Goal: Transaction & Acquisition: Subscribe to service/newsletter

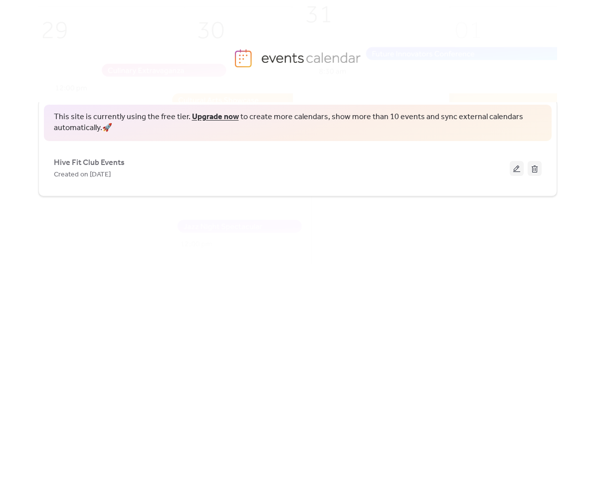
click at [416, 205] on div "This site is currently using the free tier. Upgrade now to create more calendar…" at bounding box center [297, 273] width 518 height 380
click at [518, 309] on div "This site is currently using the free tier. Upgrade now to create more calendar…" at bounding box center [297, 273] width 518 height 380
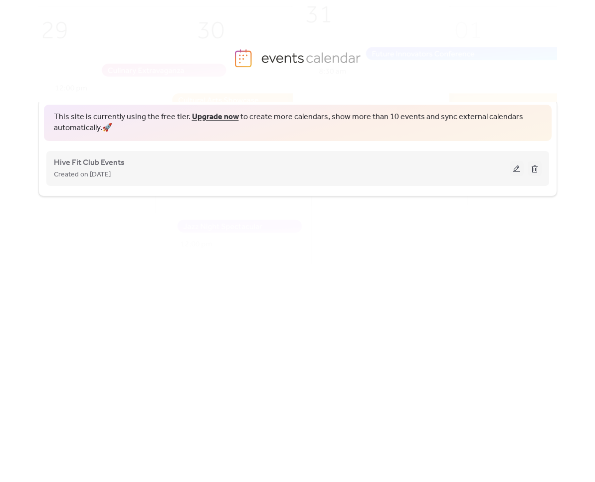
click at [519, 171] on button at bounding box center [516, 168] width 14 height 15
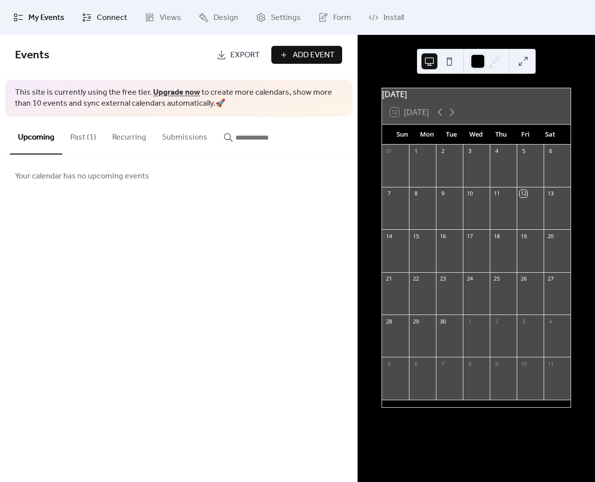
click at [122, 19] on span "Connect" at bounding box center [112, 18] width 30 height 12
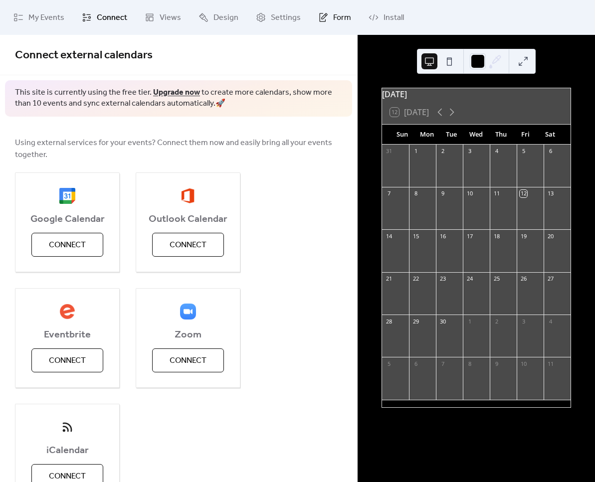
click at [326, 13] on link "Form" at bounding box center [334, 17] width 48 height 27
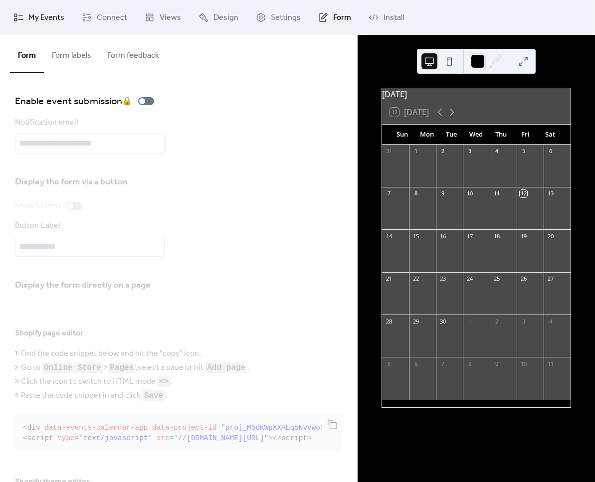
click at [47, 18] on span "My Events" at bounding box center [46, 18] width 36 height 12
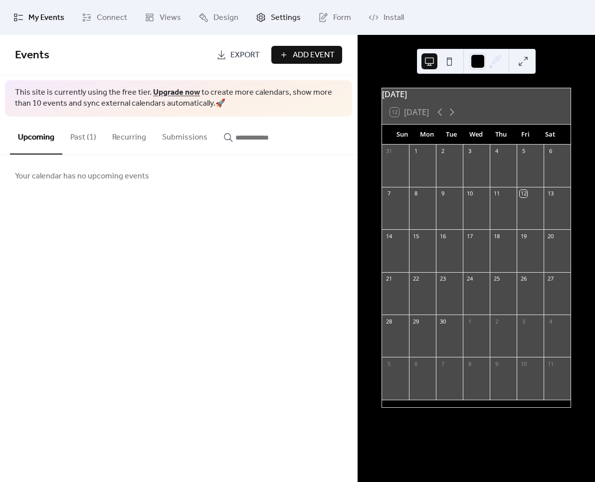
click at [282, 24] on span "Settings" at bounding box center [286, 18] width 30 height 12
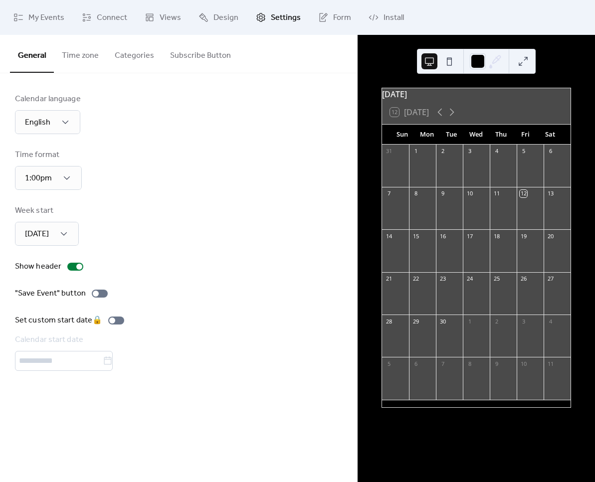
click at [178, 57] on button "Subscribe Button" at bounding box center [200, 53] width 77 height 37
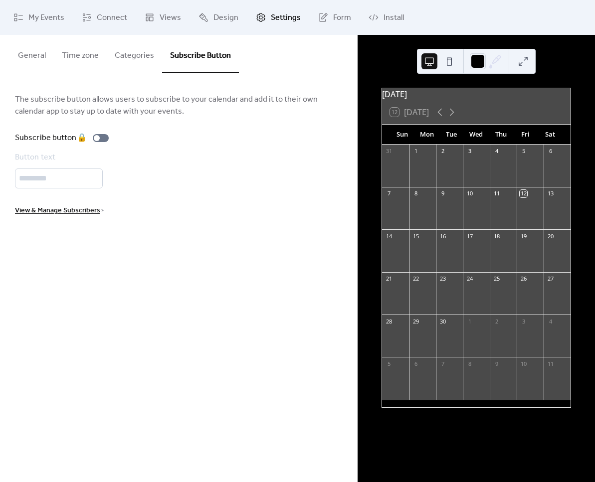
click at [63, 208] on span "View & Manage Subscribers" at bounding box center [57, 211] width 85 height 12
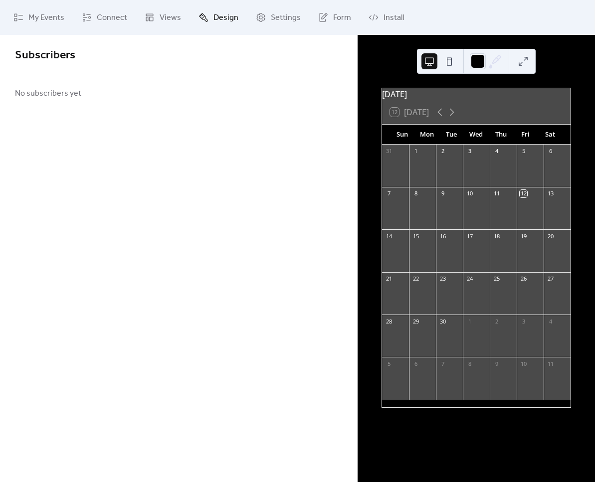
click at [224, 14] on span "Design" at bounding box center [225, 18] width 25 height 12
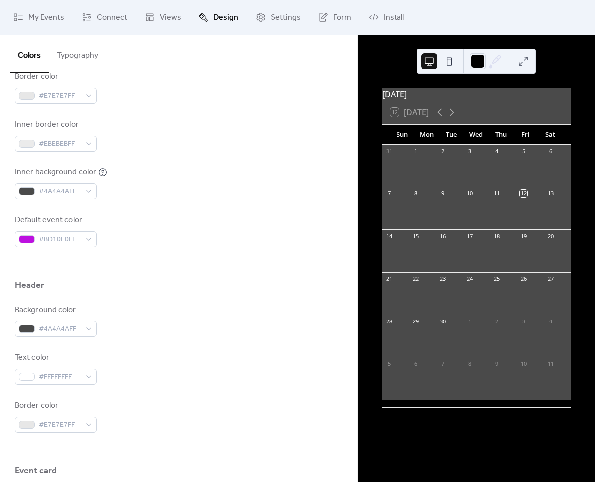
scroll to position [249, 0]
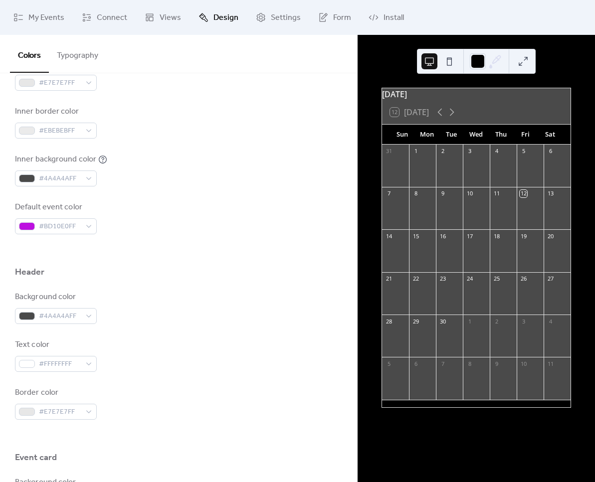
click at [448, 63] on button at bounding box center [449, 61] width 16 height 16
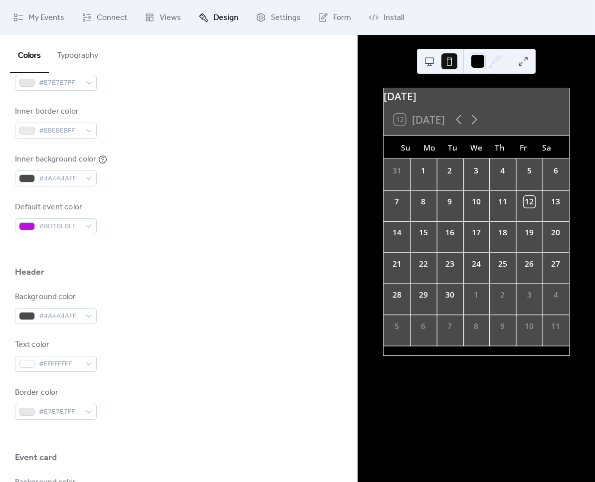
click at [433, 61] on button at bounding box center [429, 61] width 16 height 16
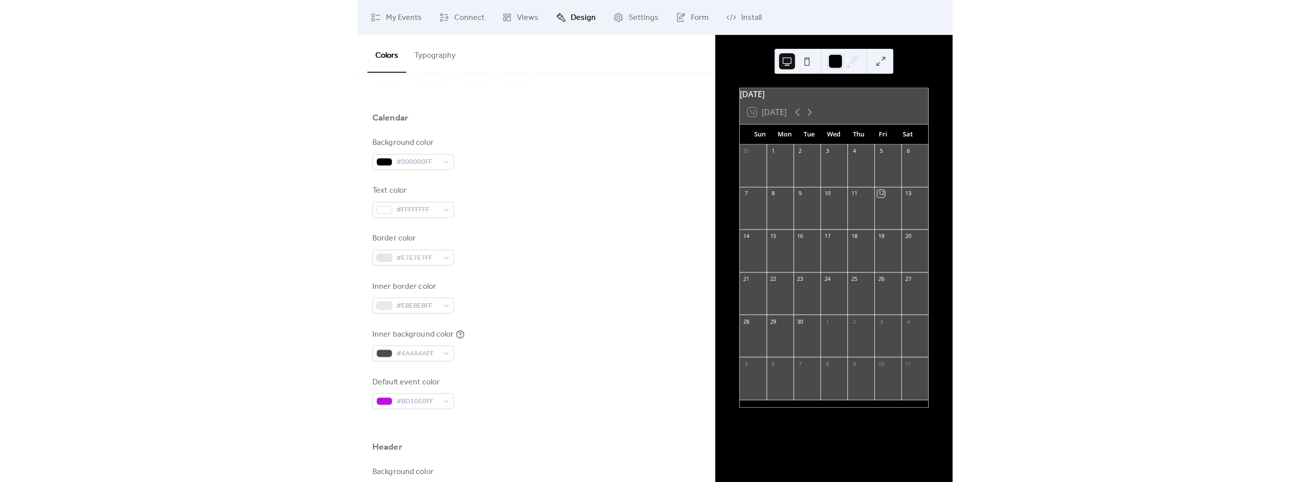
scroll to position [0, 0]
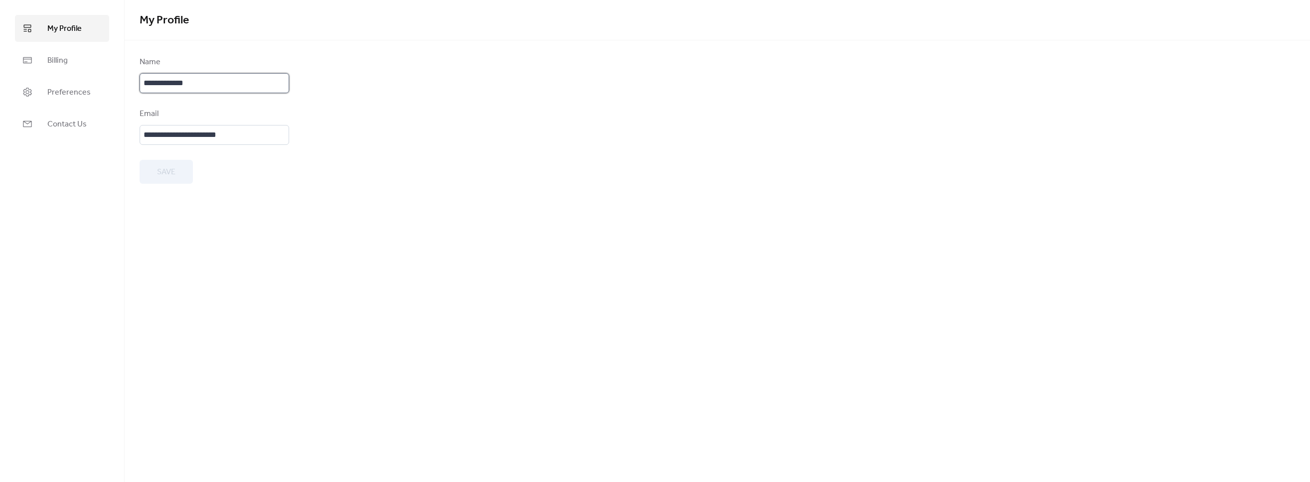
click at [216, 89] on input "**********" at bounding box center [215, 83] width 150 height 20
click at [88, 93] on span "Preferences" at bounding box center [68, 93] width 43 height 12
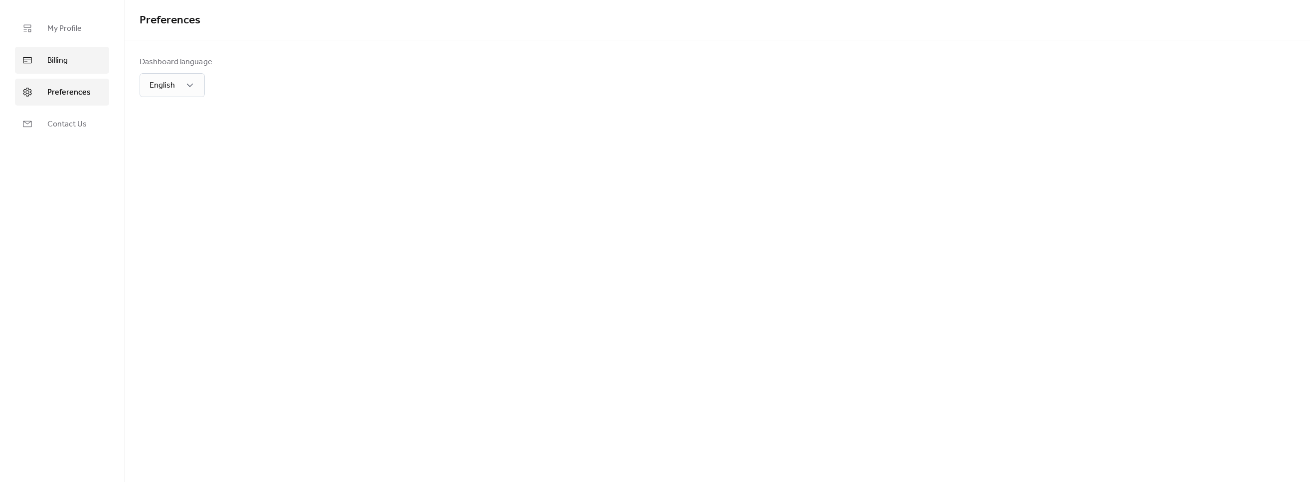
click at [76, 68] on link "Billing" at bounding box center [62, 60] width 94 height 27
click at [77, 119] on span "Contact Us" at bounding box center [66, 125] width 39 height 12
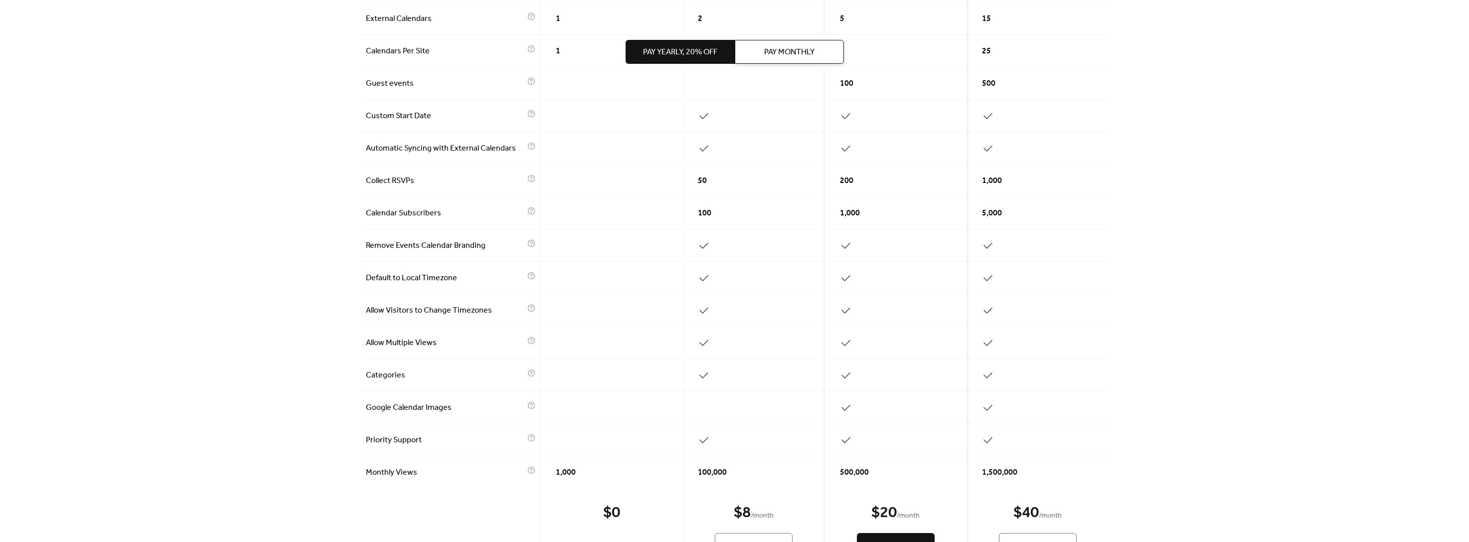
scroll to position [269, 0]
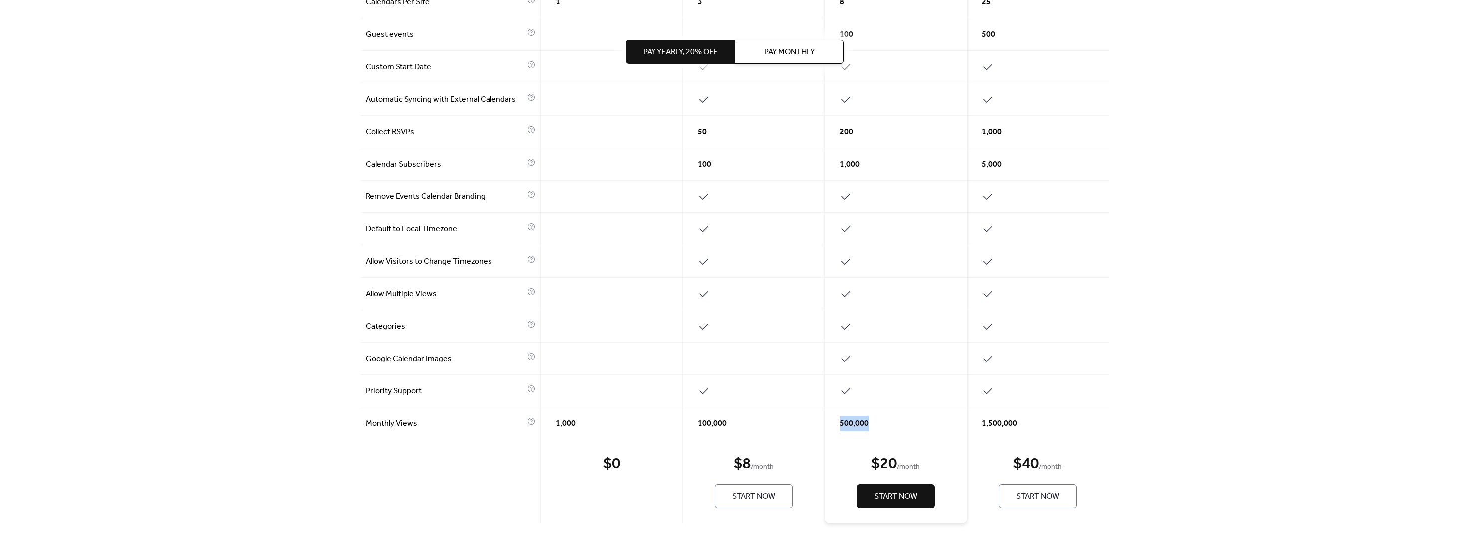
drag, startPoint x: 870, startPoint y: 420, endPoint x: 832, endPoint y: 422, distance: 37.4
click at [832, 422] on div "500,000" at bounding box center [896, 423] width 142 height 32
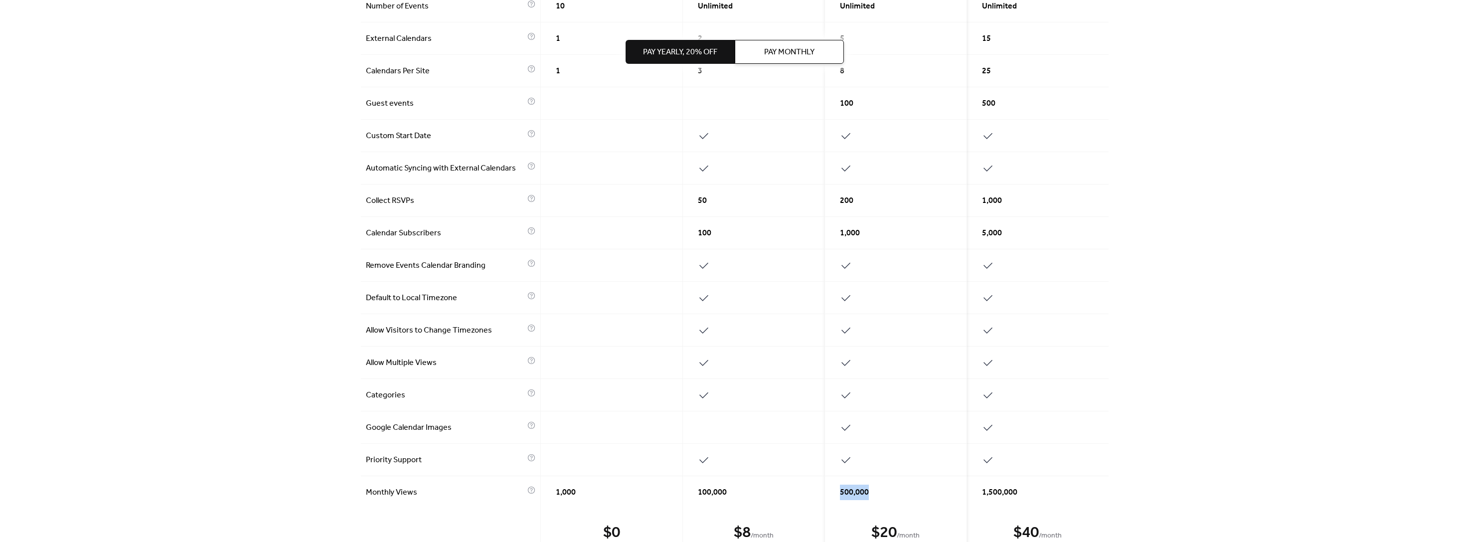
scroll to position [48, 0]
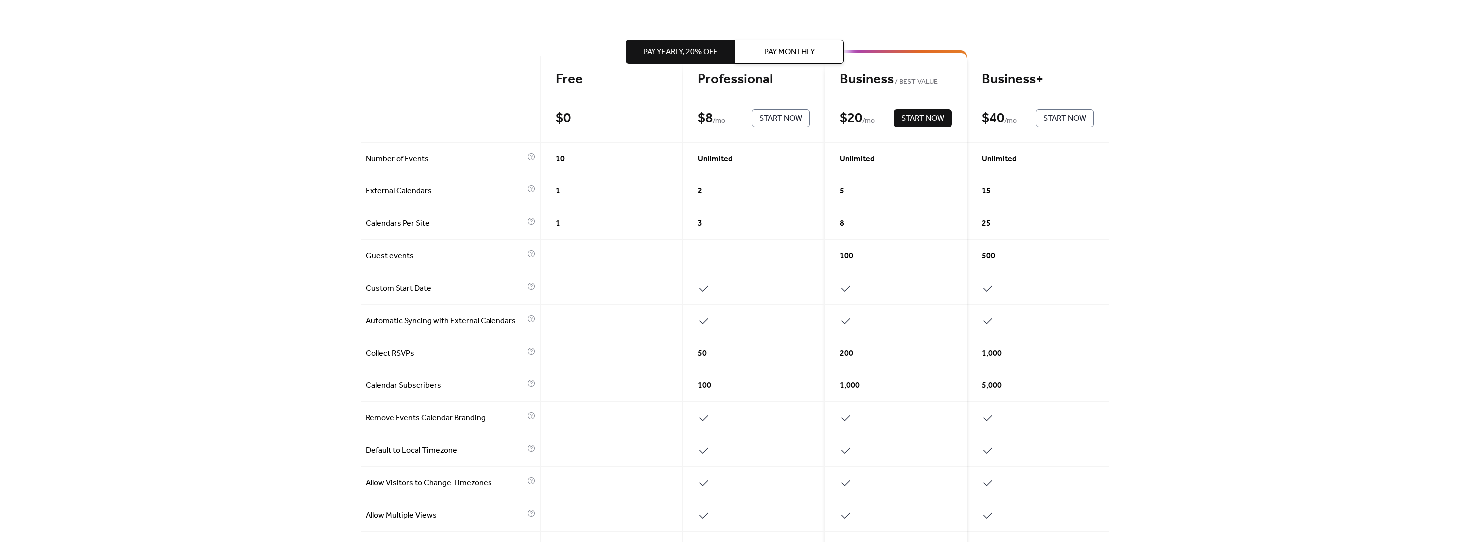
click at [870, 378] on div "1,000" at bounding box center [896, 385] width 142 height 32
click at [865, 354] on div "200" at bounding box center [896, 353] width 142 height 32
click at [857, 315] on div at bounding box center [896, 320] width 142 height 32
click at [857, 304] on div at bounding box center [896, 320] width 142 height 32
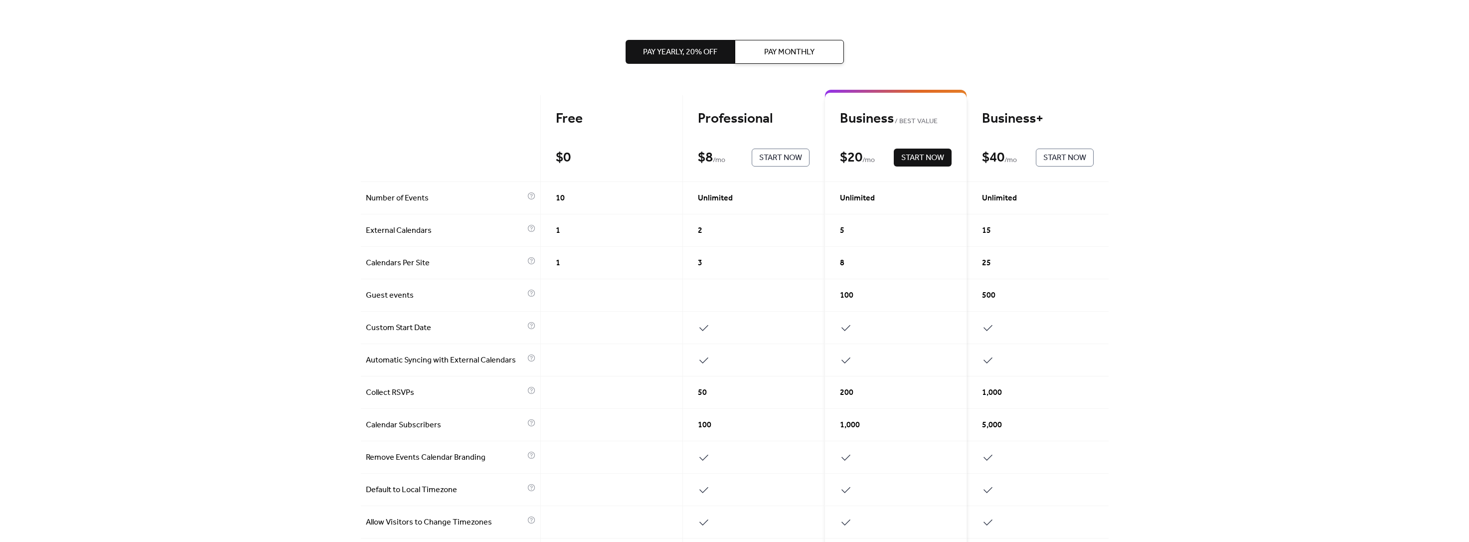
scroll to position [0, 0]
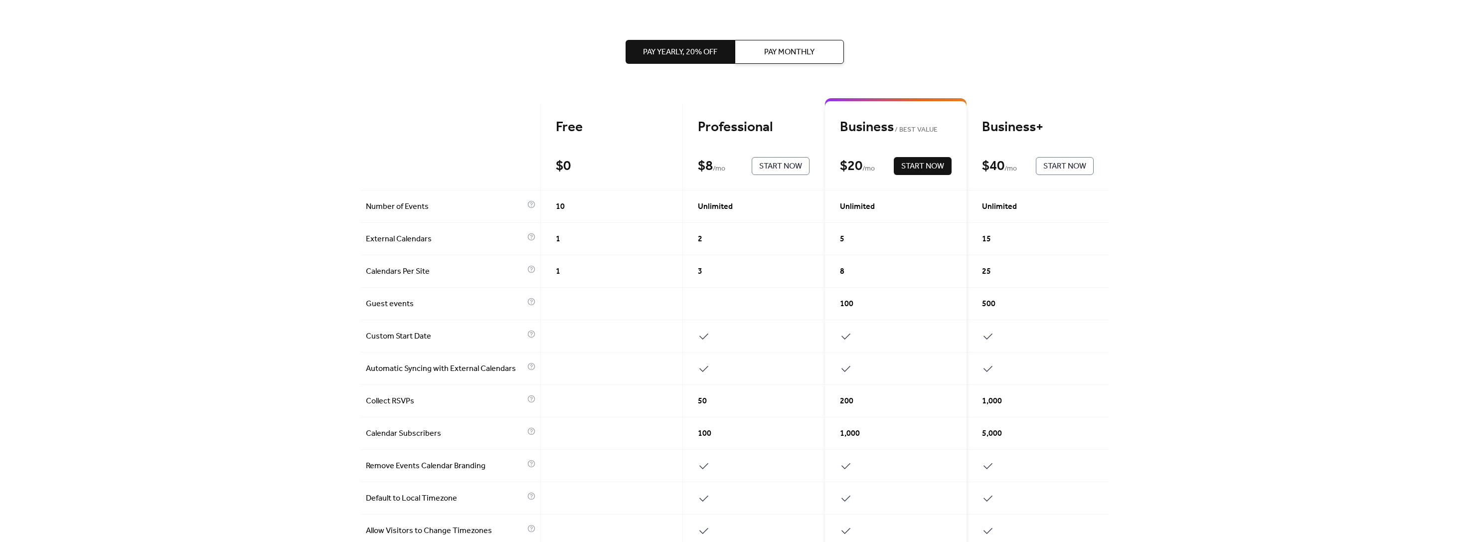
click at [844, 244] on div "5" at bounding box center [896, 239] width 142 height 32
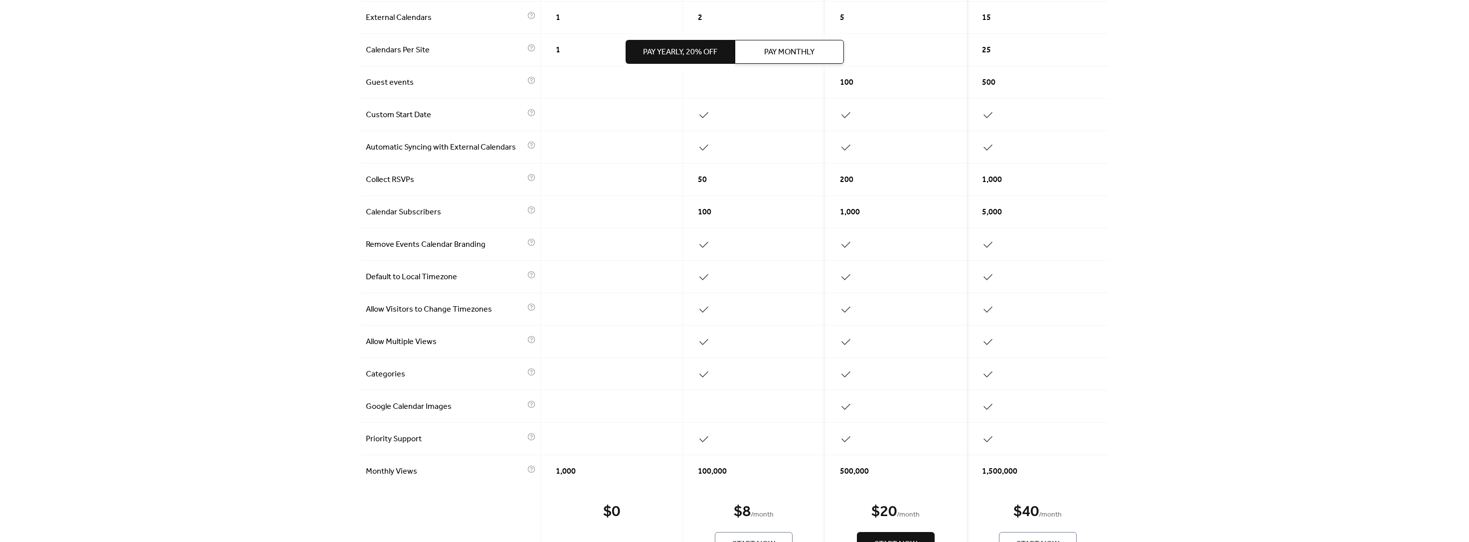
scroll to position [55, 0]
